Goal: Download file/media

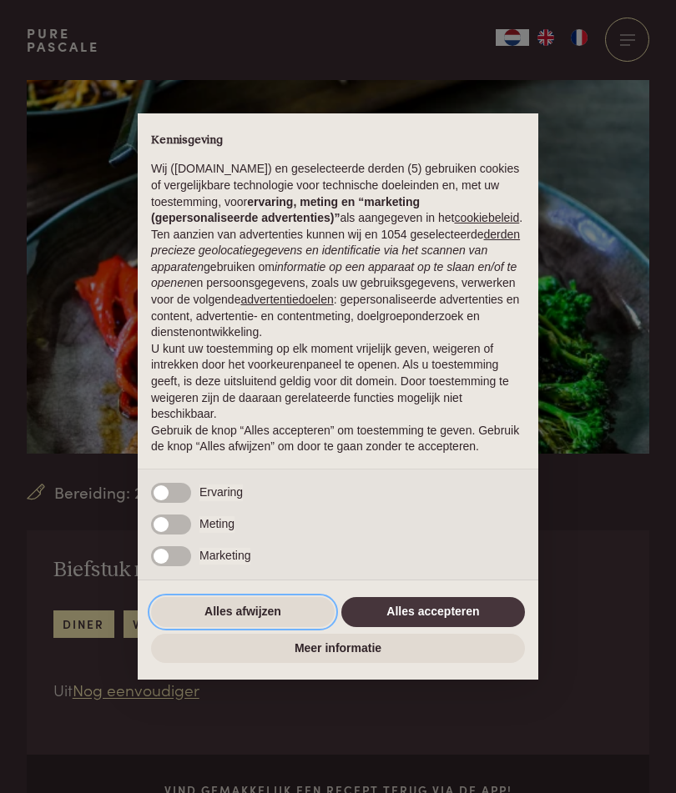
click at [268, 621] on button "Alles afwijzen" at bounding box center [242, 612] width 183 height 30
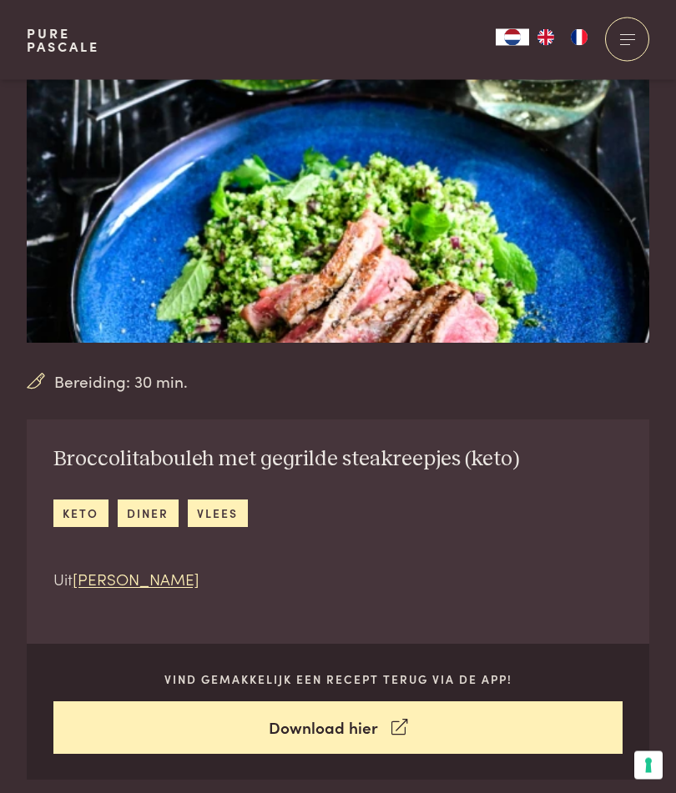
scroll to position [98, 0]
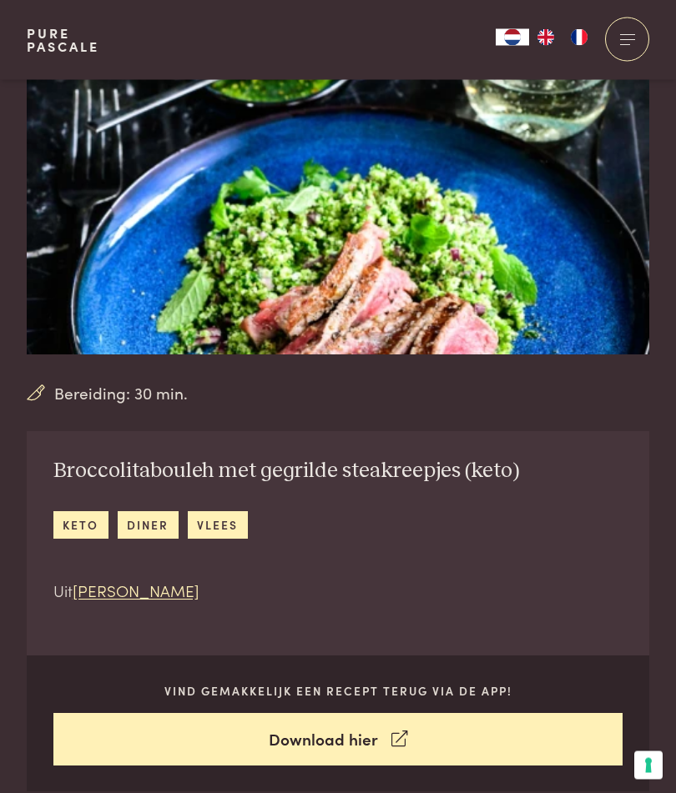
click at [384, 736] on link "Download hier" at bounding box center [338, 740] width 570 height 53
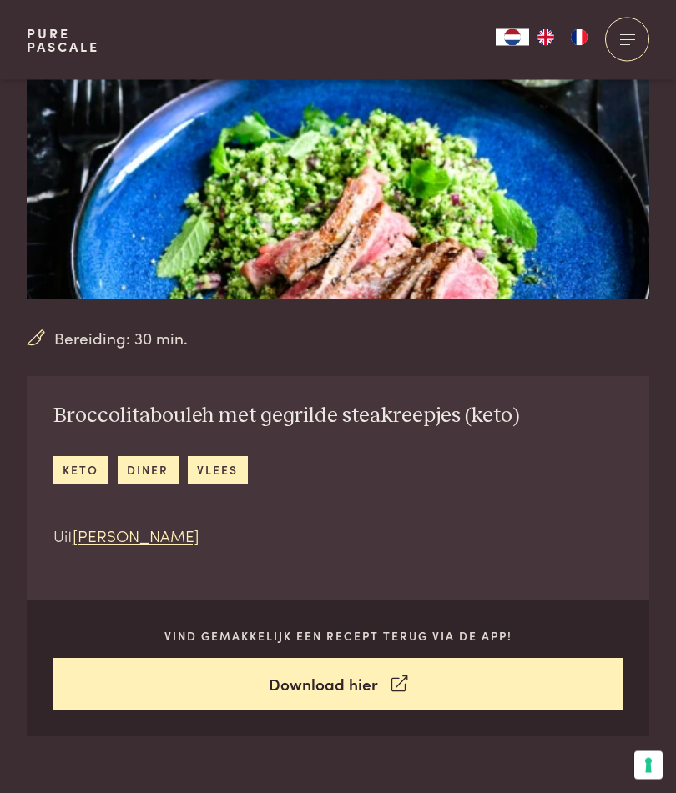
scroll to position [154, 0]
click at [626, 47] on div at bounding box center [627, 40] width 44 height 44
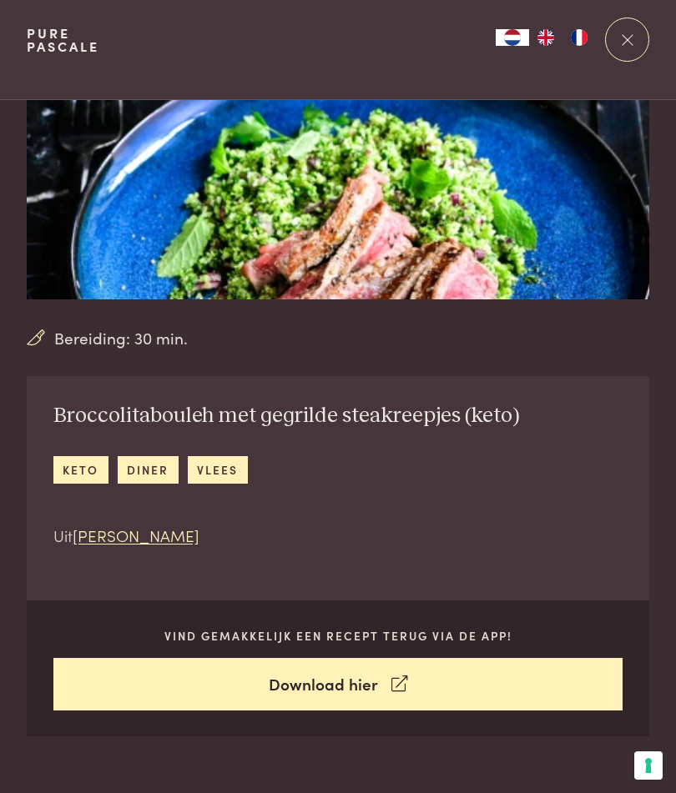
scroll to position [0, 0]
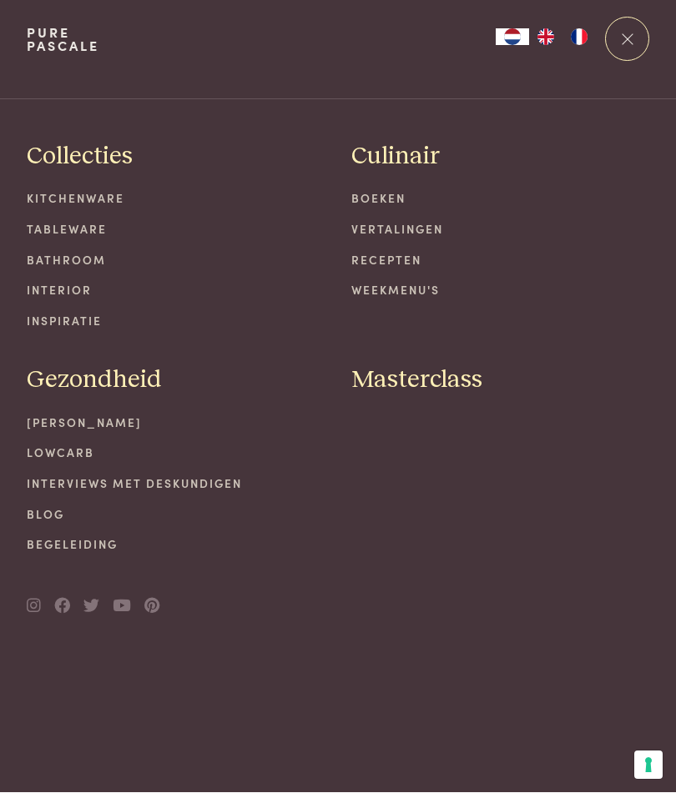
click at [628, 47] on div at bounding box center [627, 40] width 44 height 44
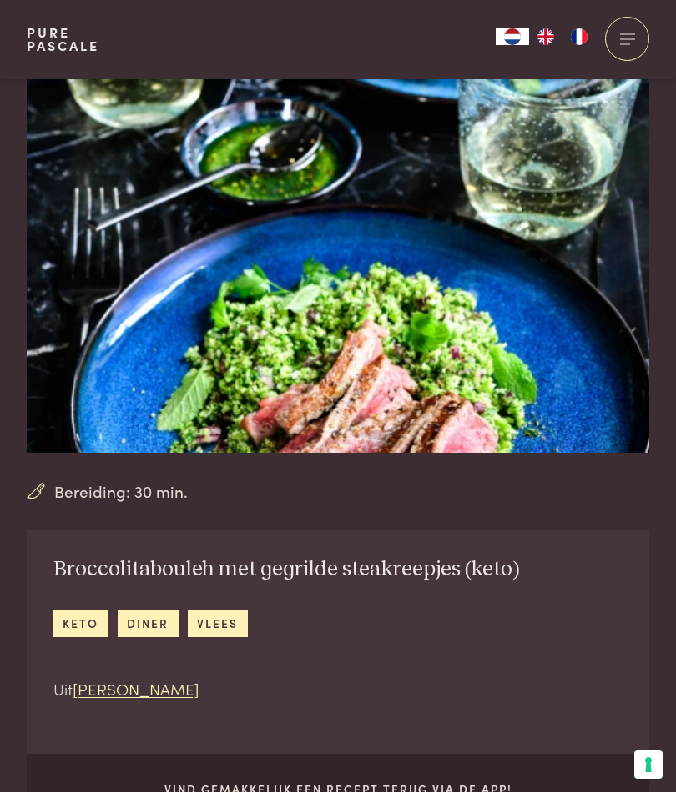
scroll to position [154, 0]
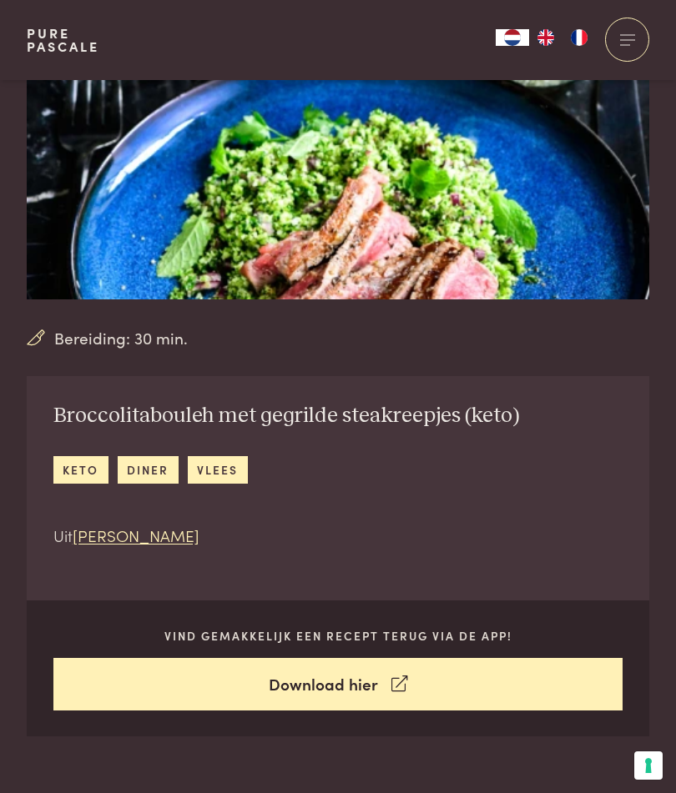
click at [332, 681] on link "Download hier" at bounding box center [338, 684] width 570 height 53
click at [421, 616] on div "Vind gemakkelijk een recept terug via de app! Download hier" at bounding box center [338, 668] width 622 height 136
click at [394, 630] on p "Vind gemakkelijk een recept terug via de app!" at bounding box center [338, 636] width 570 height 18
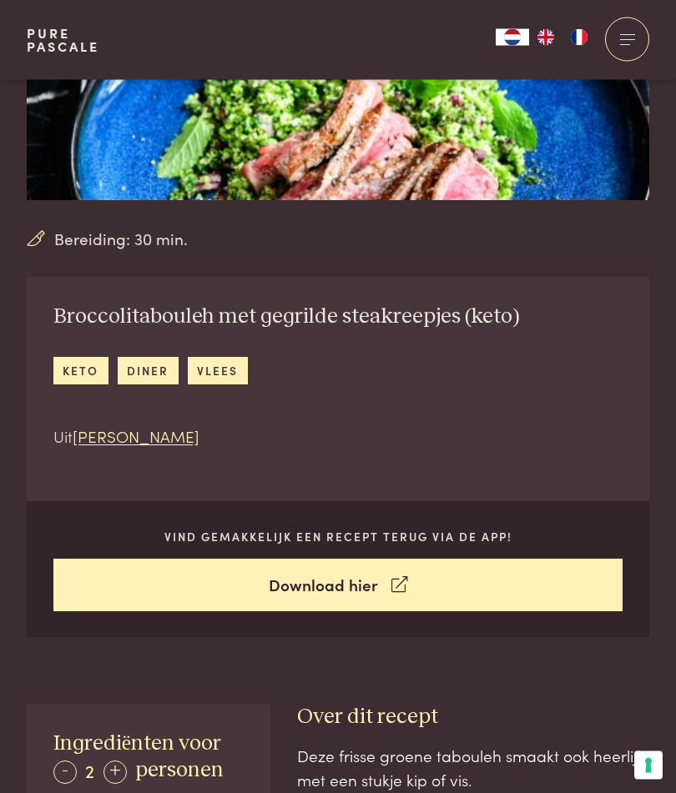
scroll to position [278, 0]
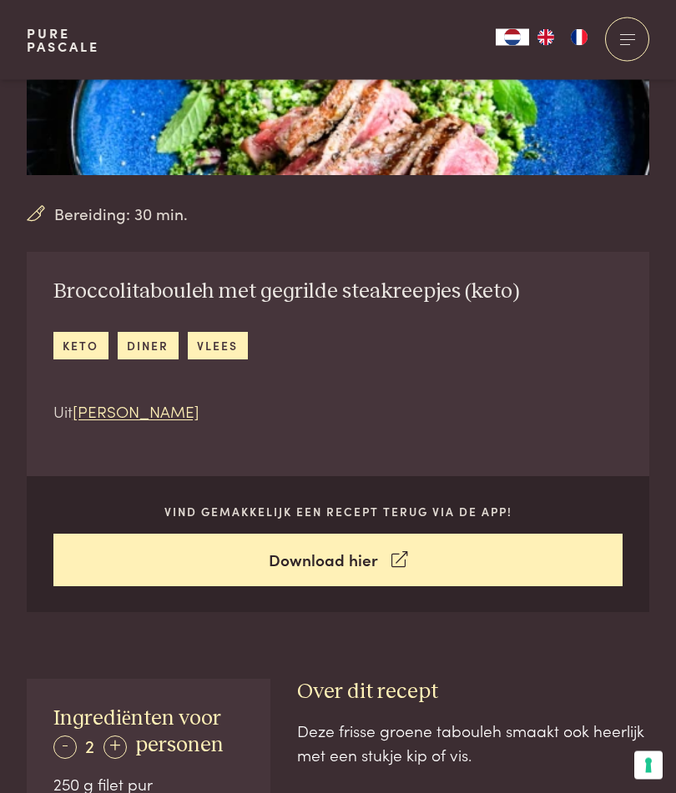
click at [346, 558] on link "Download hier" at bounding box center [338, 561] width 570 height 53
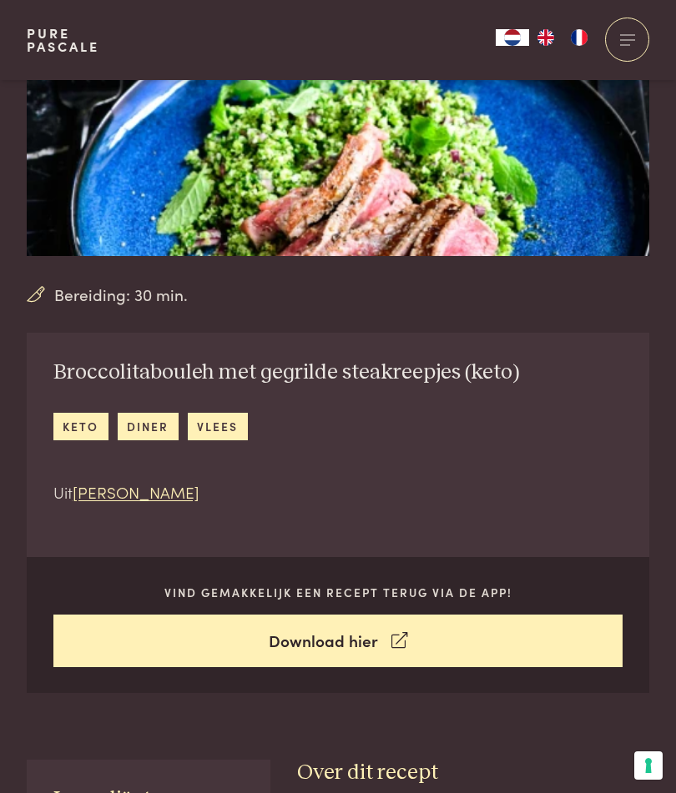
scroll to position [0, 0]
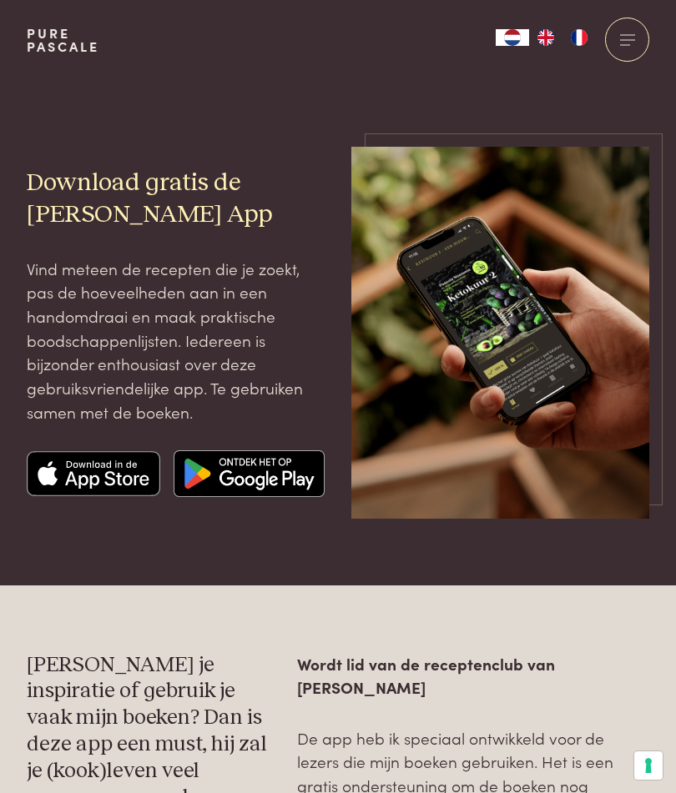
click at [108, 471] on img at bounding box center [93, 473] width 133 height 47
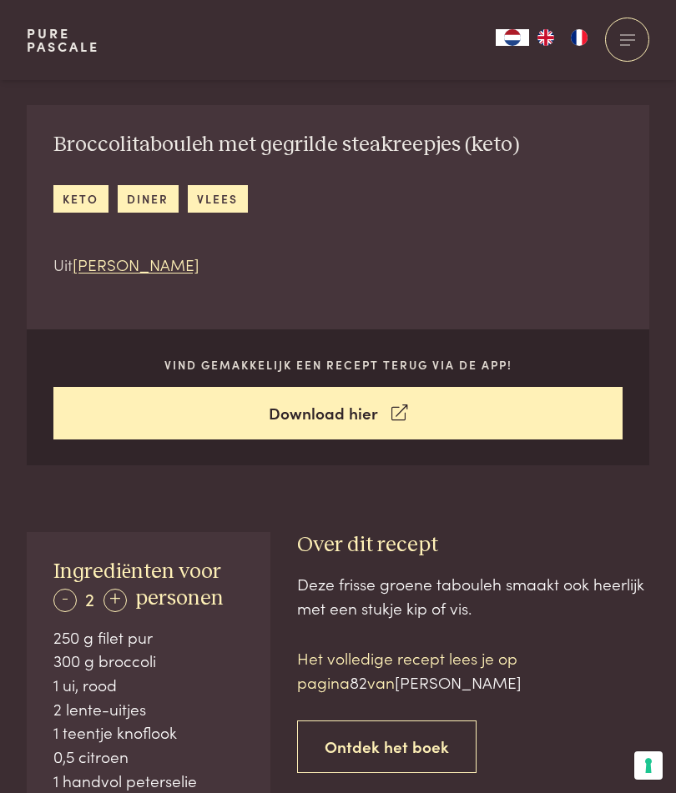
scroll to position [425, 0]
